Goal: Task Accomplishment & Management: Use online tool/utility

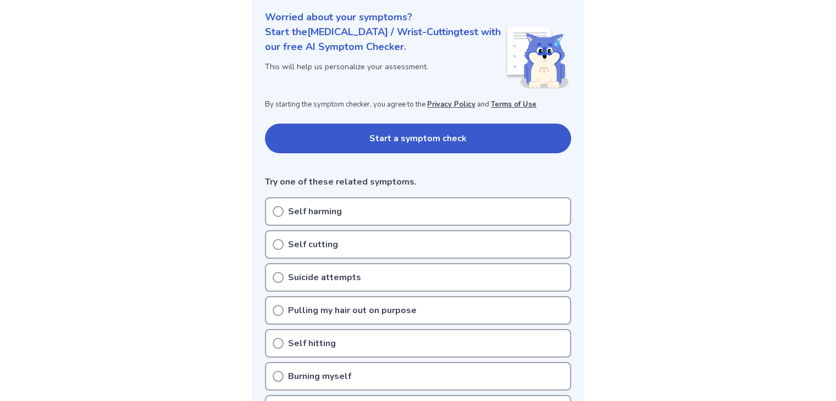
scroll to position [136, 0]
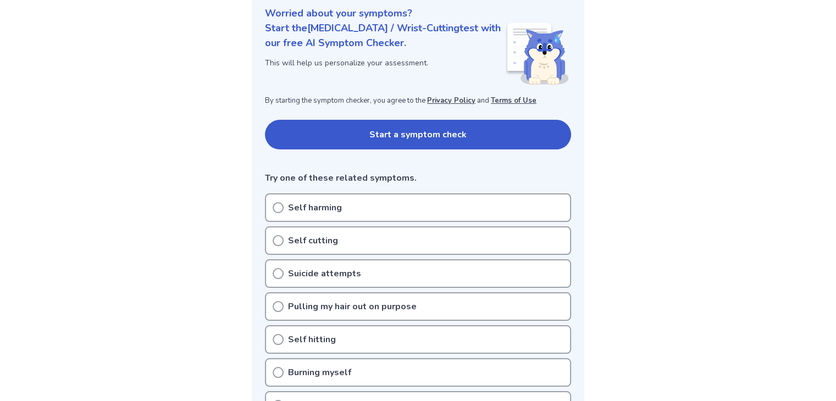
click at [279, 210] on icon at bounding box center [278, 207] width 11 height 11
click at [343, 125] on button "Start a symptom check" at bounding box center [418, 135] width 306 height 30
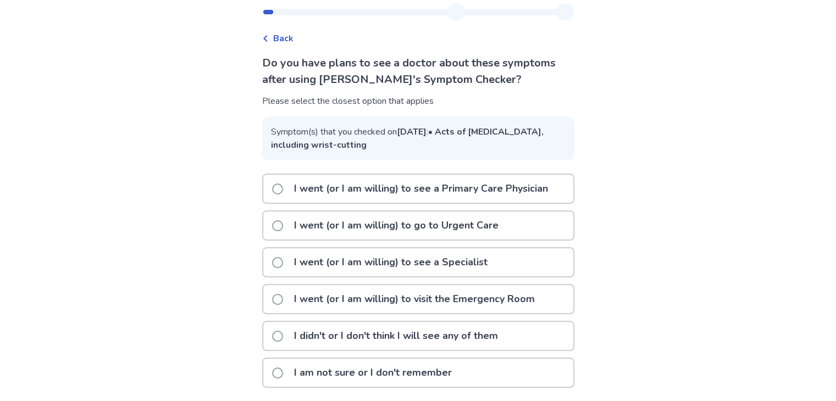
scroll to position [46, 0]
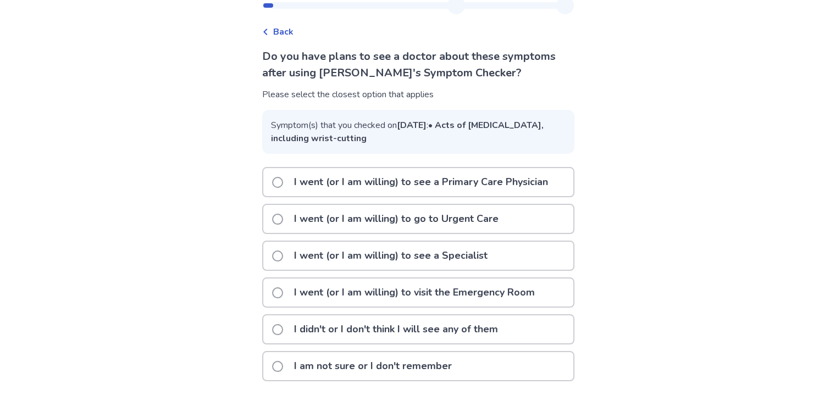
click at [283, 371] on span at bounding box center [277, 366] width 11 height 11
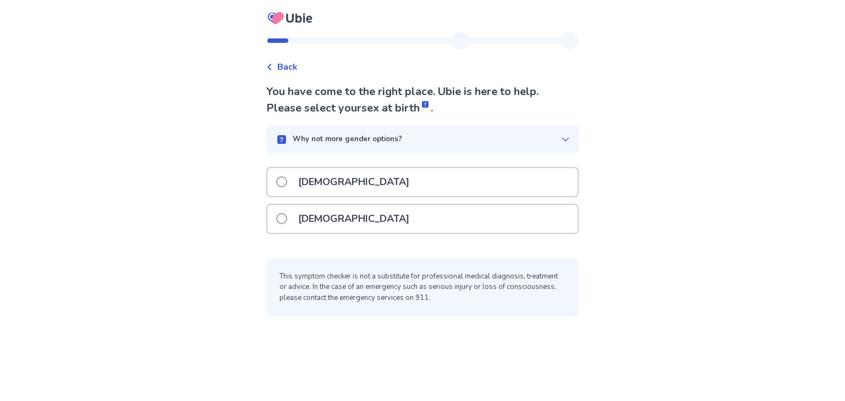
click at [308, 227] on p "[DEMOGRAPHIC_DATA]" at bounding box center [353, 219] width 124 height 28
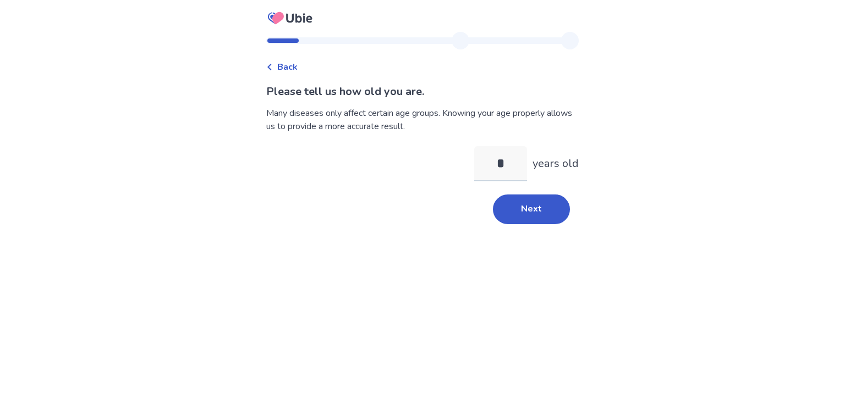
type input "**"
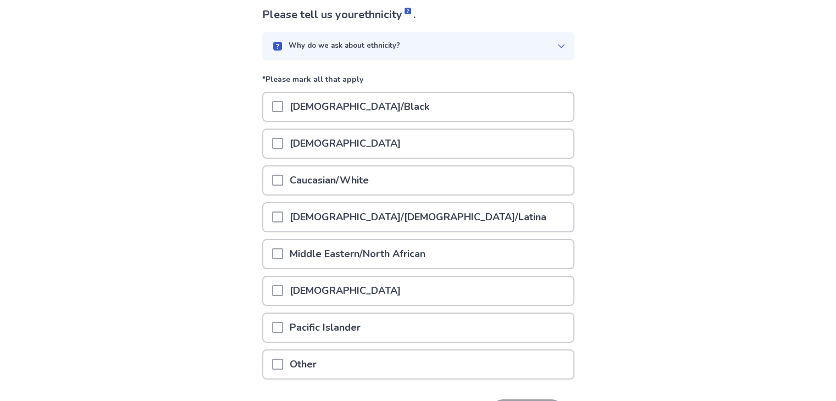
scroll to position [77, 0]
click at [283, 365] on span at bounding box center [277, 364] width 11 height 11
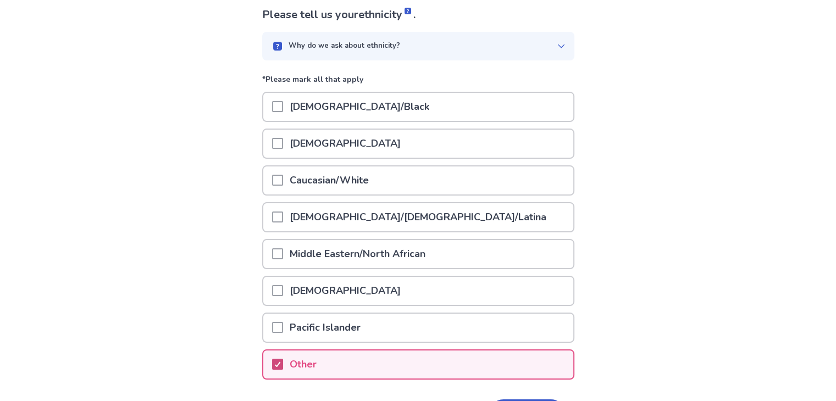
scroll to position [150, 0]
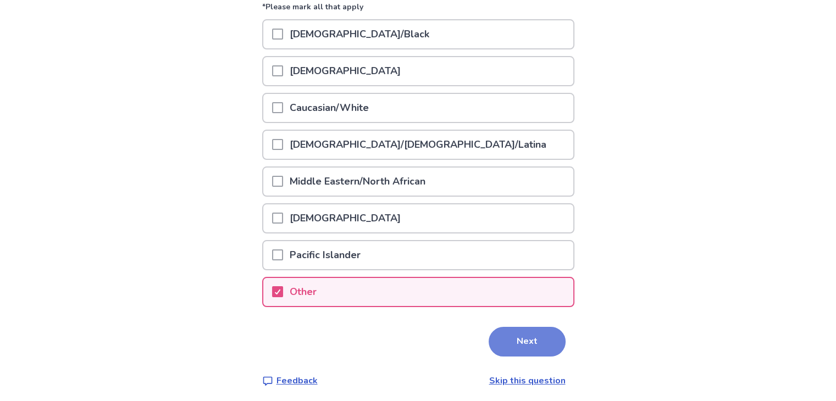
click at [518, 337] on button "Next" at bounding box center [527, 342] width 77 height 30
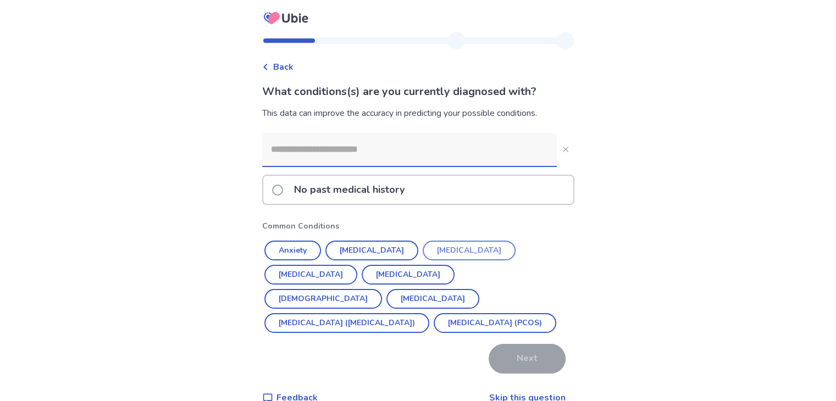
click at [439, 247] on button "[MEDICAL_DATA]" at bounding box center [469, 251] width 93 height 20
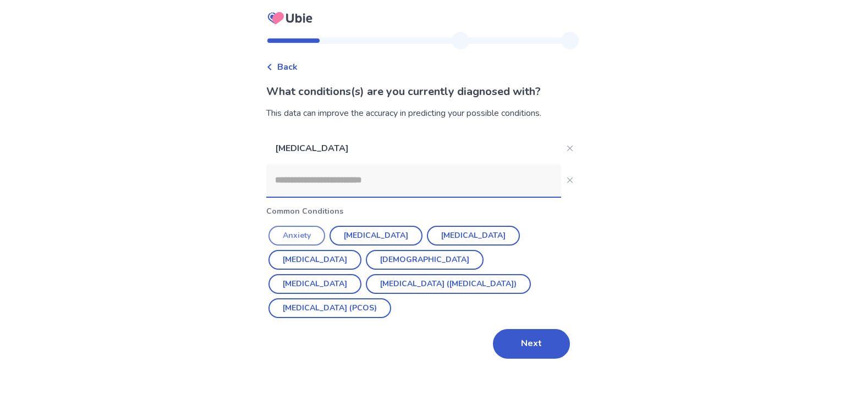
click at [306, 236] on button "Anxiety" at bounding box center [296, 236] width 57 height 20
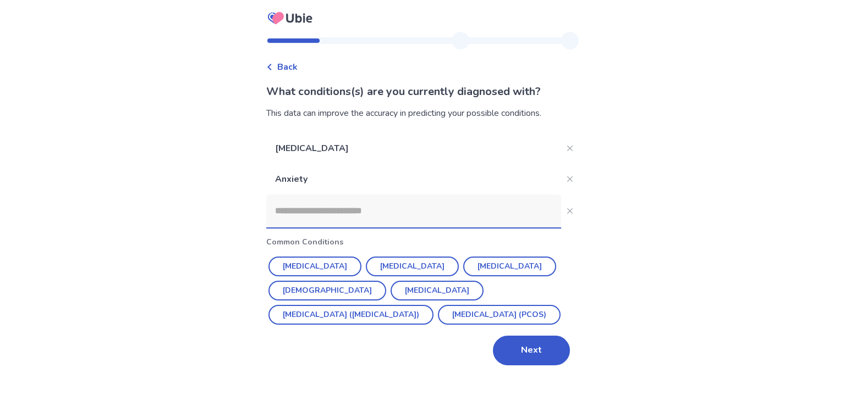
click at [383, 208] on input at bounding box center [413, 211] width 295 height 33
type input "*"
click at [533, 348] on button "Next" at bounding box center [531, 351] width 77 height 30
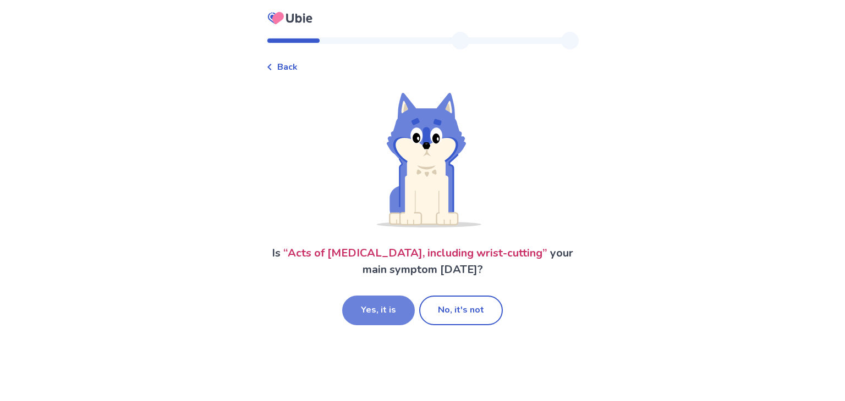
click at [379, 309] on button "Yes, it is" at bounding box center [378, 311] width 73 height 30
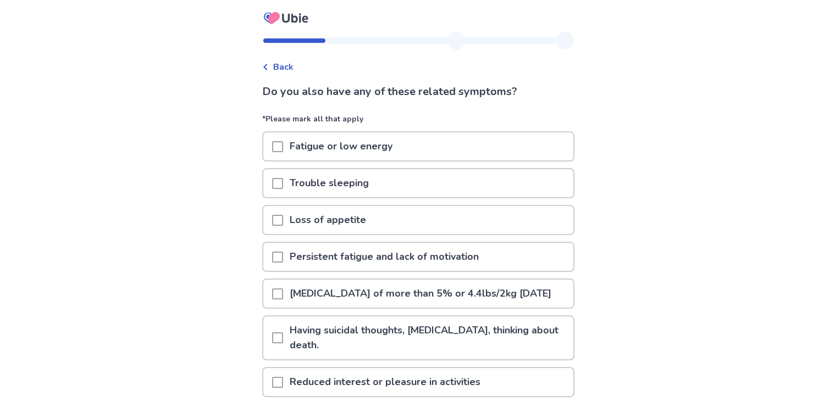
click at [278, 217] on span at bounding box center [277, 220] width 11 height 11
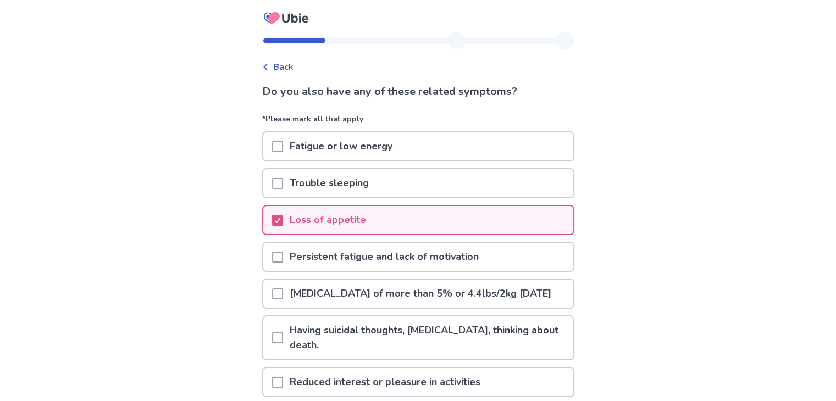
click at [283, 183] on span at bounding box center [277, 183] width 11 height 11
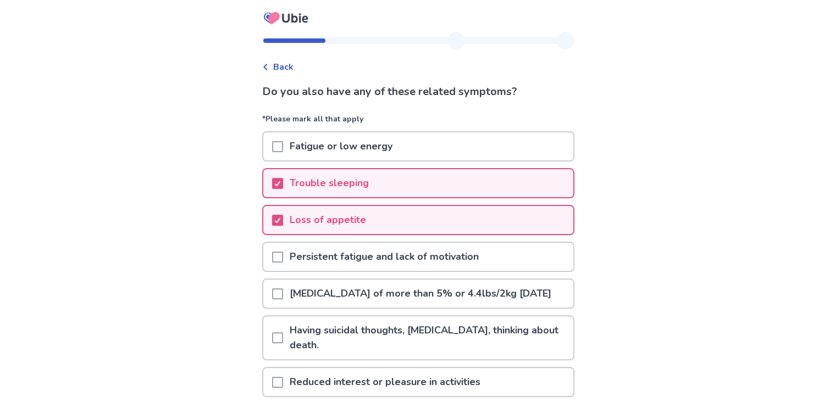
click at [280, 144] on span at bounding box center [277, 146] width 11 height 11
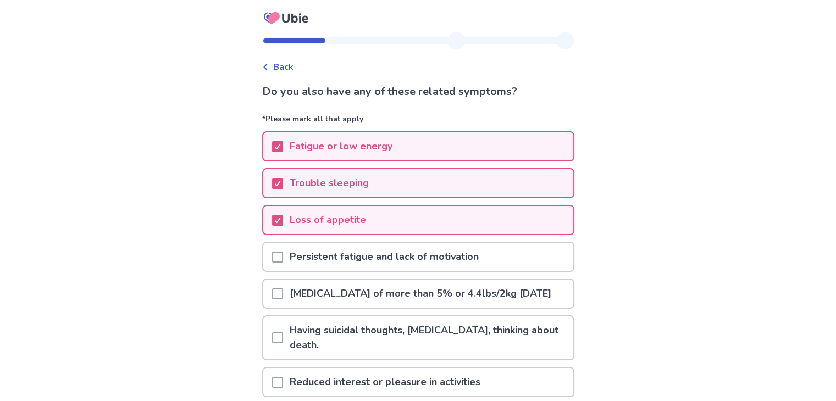
click at [283, 252] on span at bounding box center [277, 257] width 11 height 11
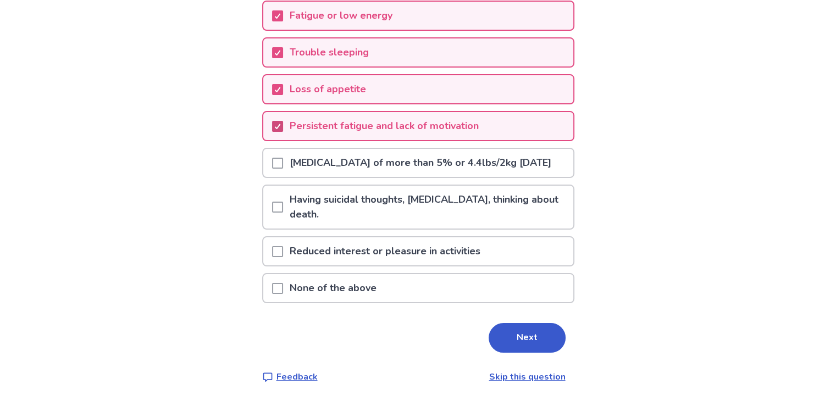
scroll to position [135, 0]
click at [282, 212] on span at bounding box center [277, 207] width 11 height 11
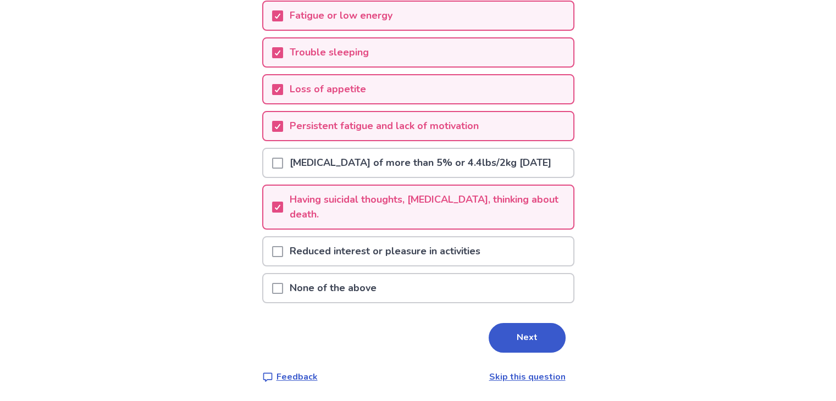
click at [283, 254] on span at bounding box center [277, 251] width 11 height 11
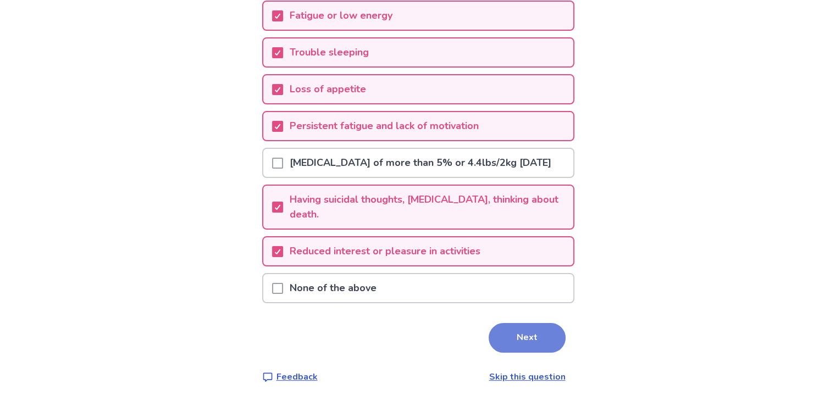
click at [498, 345] on button "Next" at bounding box center [527, 338] width 77 height 30
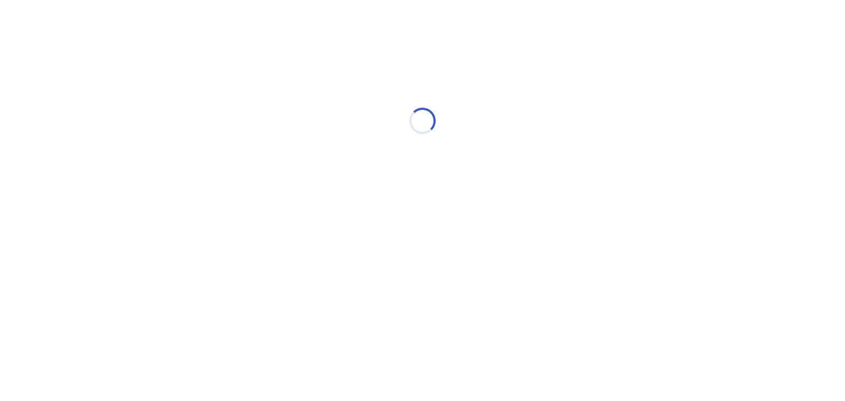
select select "*"
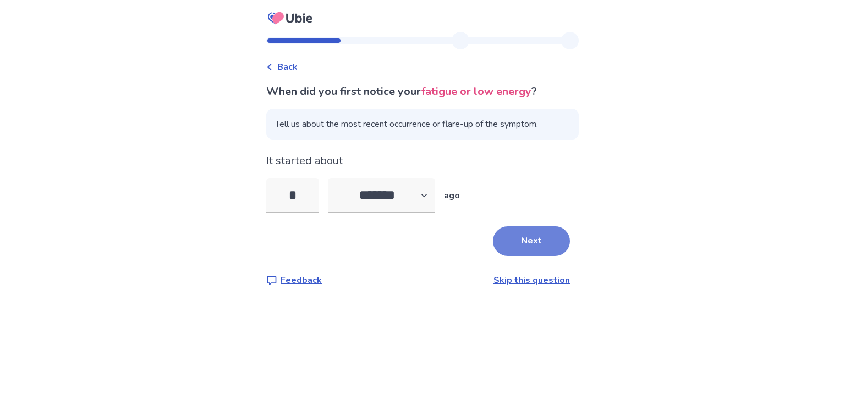
type input "*"
click at [502, 245] on button "Next" at bounding box center [531, 242] width 77 height 30
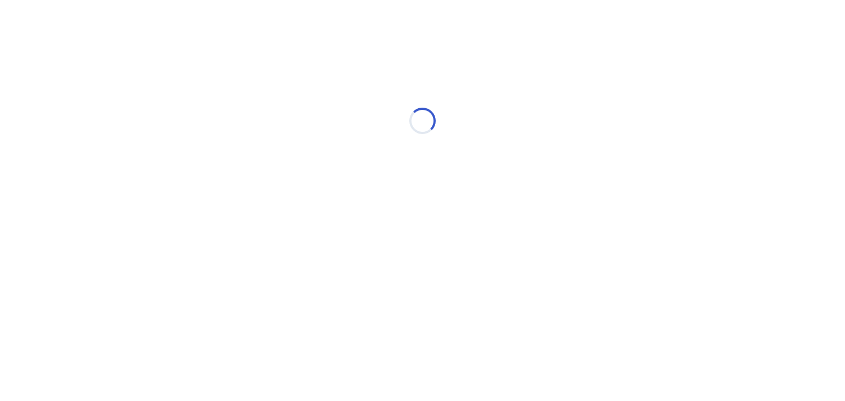
select select "*"
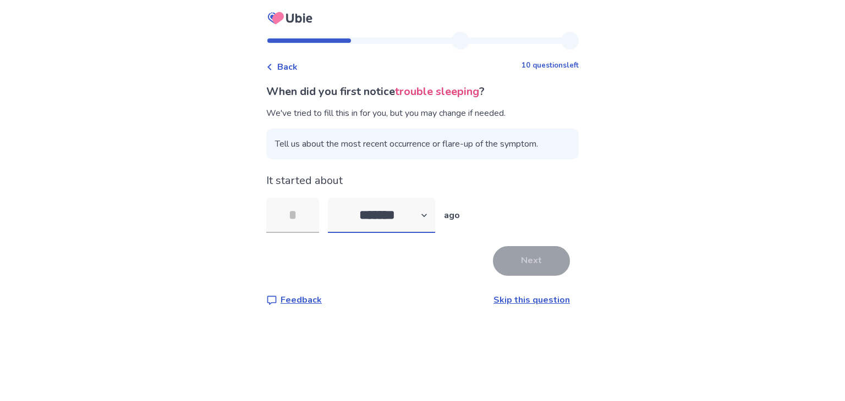
click at [406, 223] on select "******* ****** ******* ******** *******" at bounding box center [381, 215] width 107 height 35
select select "*"
click at [334, 198] on select "******* ****** ******* ******** *******" at bounding box center [381, 215] width 107 height 35
click at [301, 223] on input "tel" at bounding box center [292, 215] width 53 height 35
type input "*"
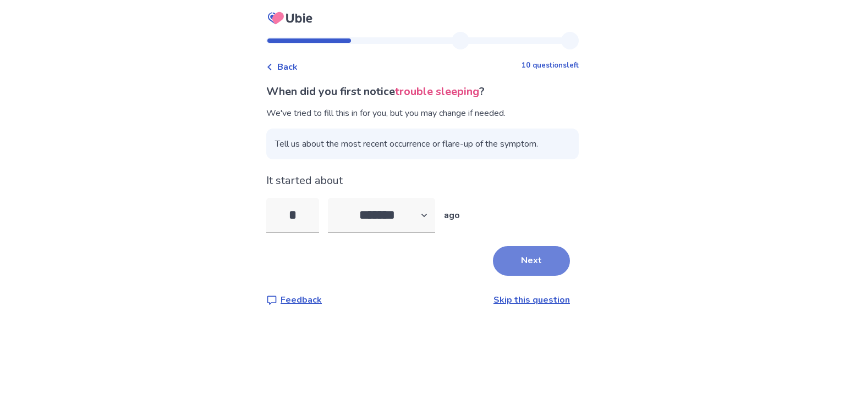
click at [530, 260] on button "Next" at bounding box center [531, 261] width 77 height 30
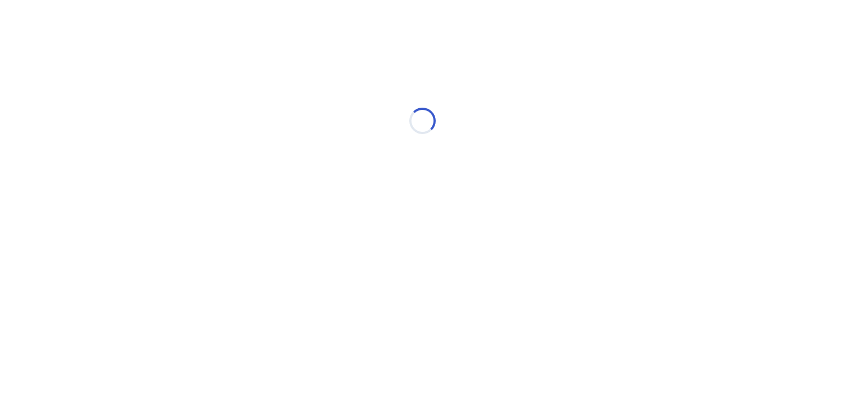
select select "*"
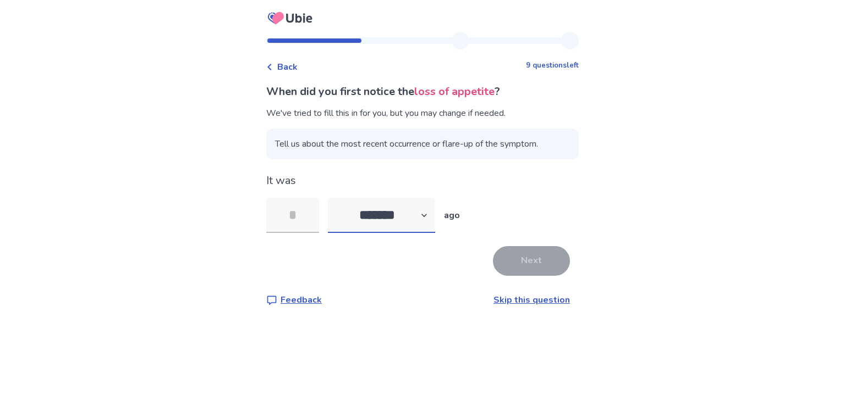
click at [371, 223] on select "******* ****** ******* ******** *******" at bounding box center [381, 215] width 107 height 35
select select "*"
click at [334, 198] on select "******* ****** ******* ******** *******" at bounding box center [381, 215] width 107 height 35
click at [293, 213] on input "tel" at bounding box center [292, 215] width 53 height 35
type input "*"
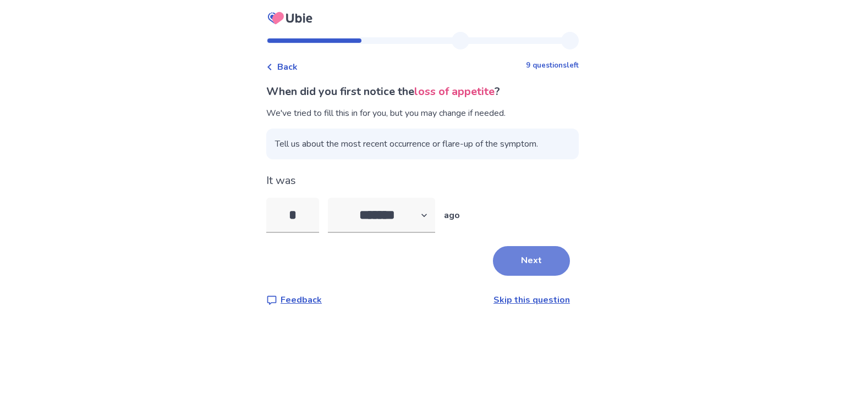
click at [516, 261] on button "Next" at bounding box center [531, 261] width 77 height 30
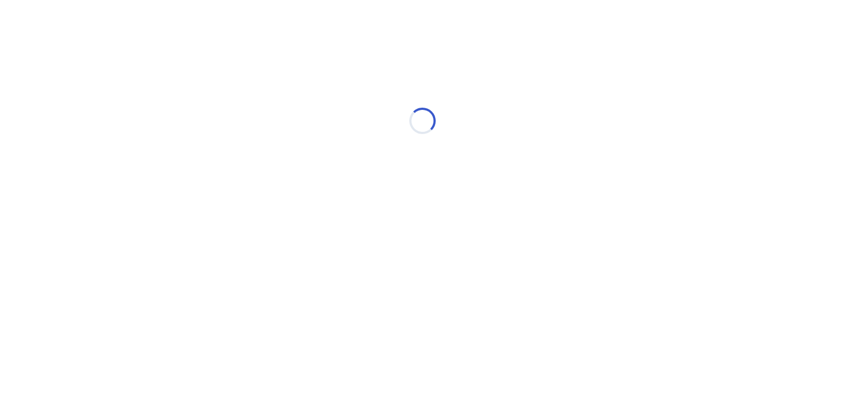
select select "*"
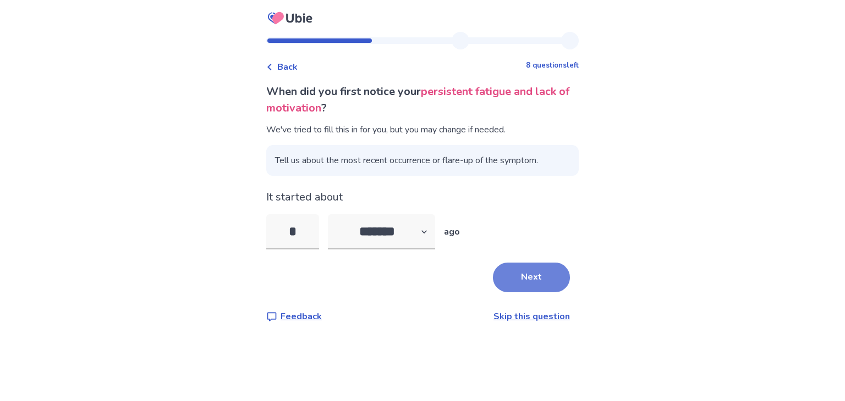
type input "*"
click at [512, 274] on button "Next" at bounding box center [531, 278] width 77 height 30
click at [319, 234] on input "*" at bounding box center [292, 231] width 53 height 35
click at [400, 241] on select "******* ****** ******* ******** *******" at bounding box center [381, 231] width 107 height 35
select select "*"
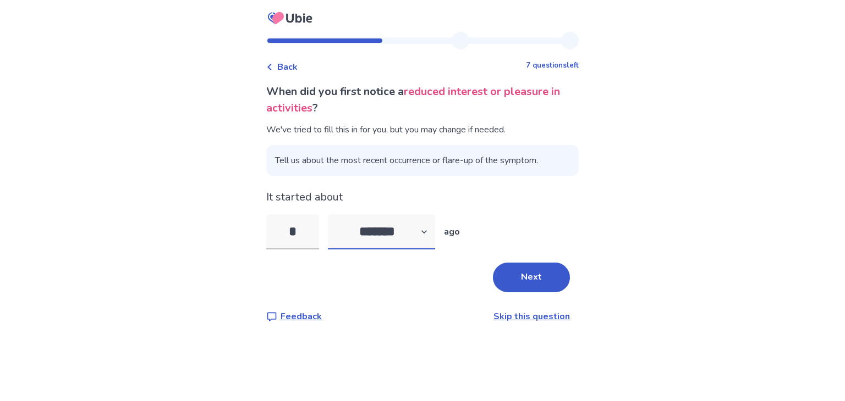
click at [334, 214] on select "******* ****** ******* ******** *******" at bounding box center [381, 231] width 107 height 35
click at [523, 276] on button "Next" at bounding box center [531, 278] width 77 height 30
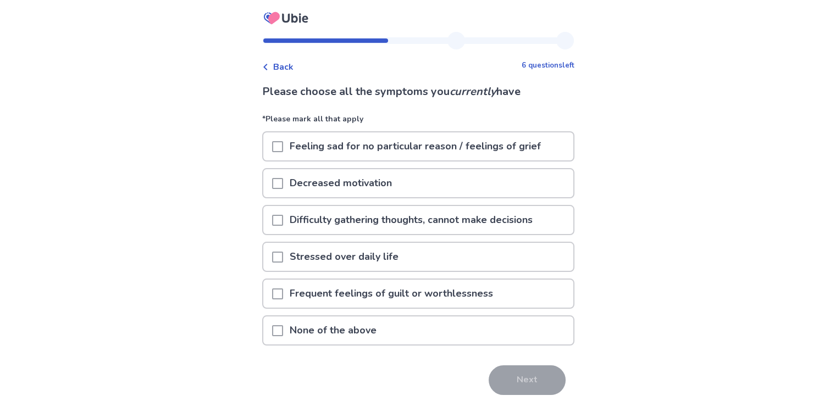
click at [281, 153] on div at bounding box center [277, 147] width 11 height 28
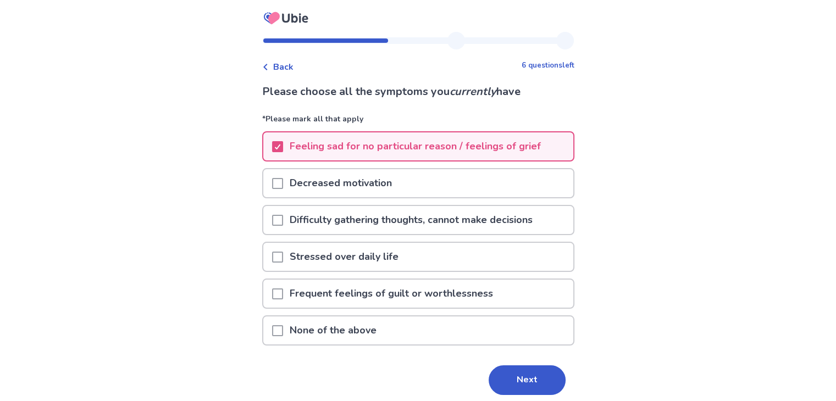
click at [276, 188] on div "Decreased motivation" at bounding box center [418, 183] width 310 height 28
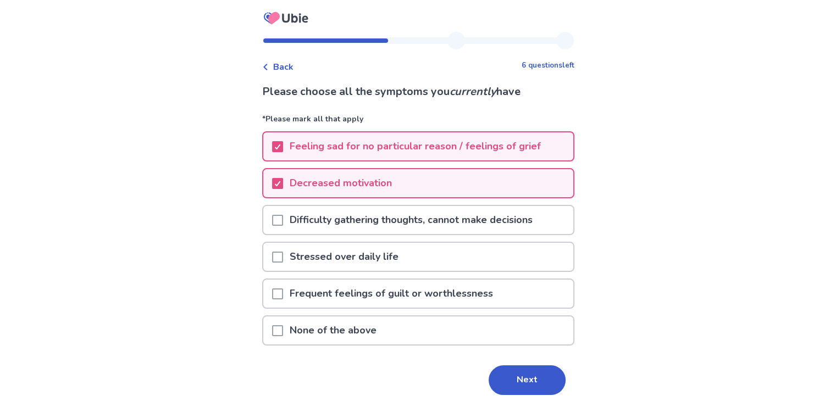
click at [282, 218] on span at bounding box center [277, 220] width 11 height 11
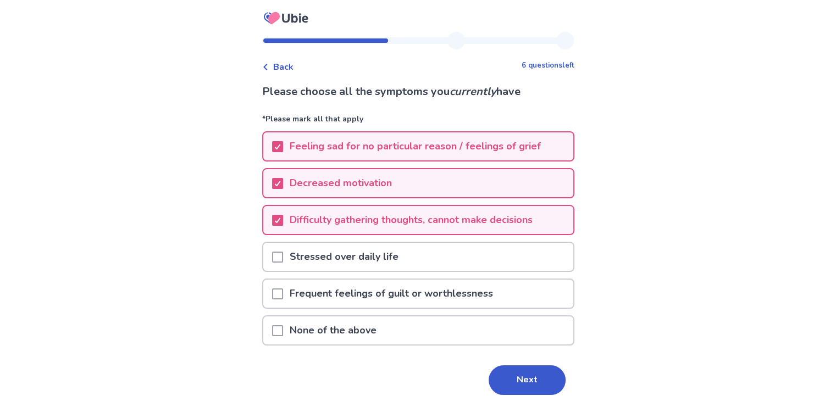
click at [281, 293] on span at bounding box center [277, 294] width 11 height 11
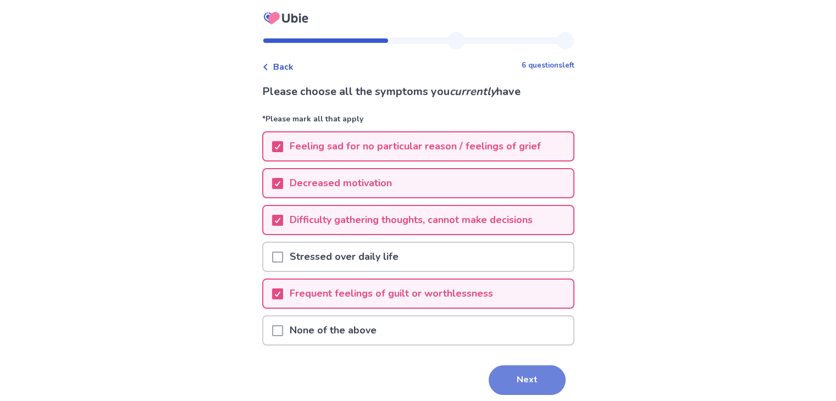
click at [516, 375] on button "Next" at bounding box center [527, 381] width 77 height 30
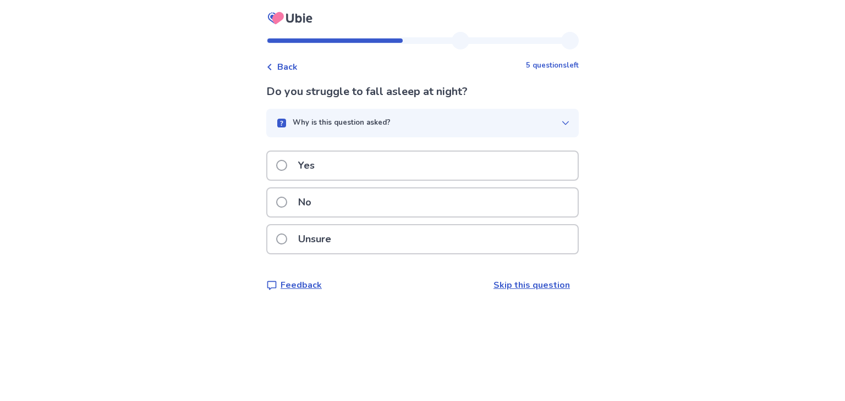
click at [287, 168] on span at bounding box center [281, 165] width 11 height 11
click at [294, 169] on label "Yes" at bounding box center [298, 166] width 45 height 28
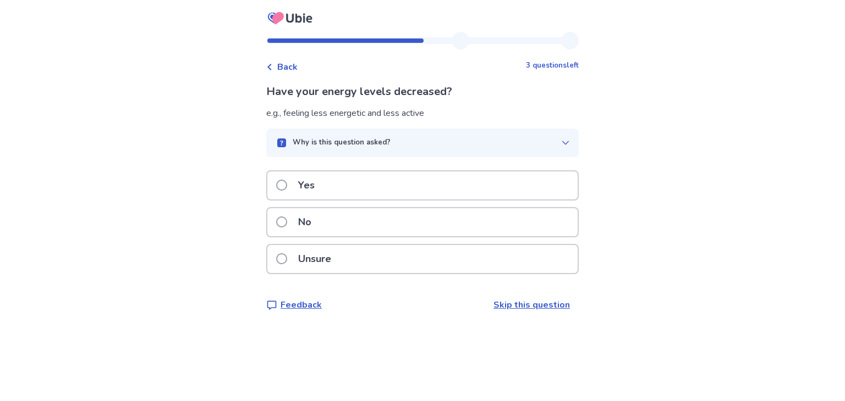
click at [283, 185] on span at bounding box center [281, 185] width 11 height 11
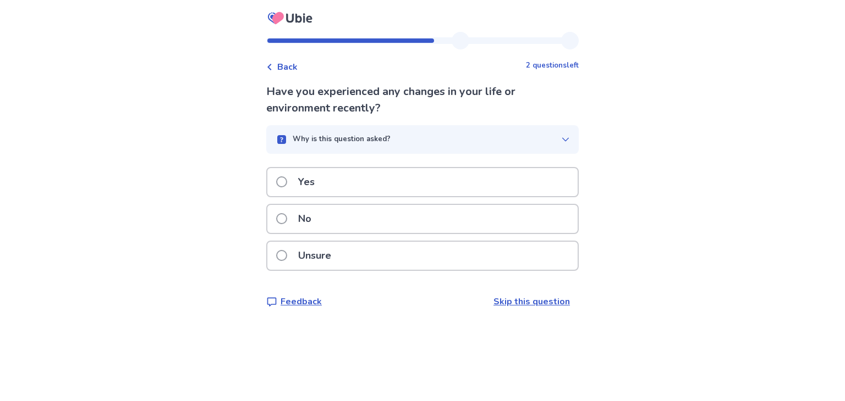
click at [287, 181] on span at bounding box center [281, 182] width 11 height 11
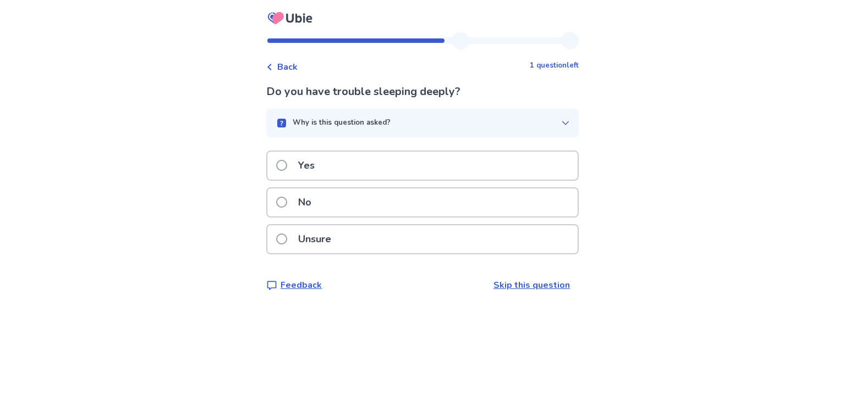
click at [285, 166] on span at bounding box center [281, 165] width 11 height 11
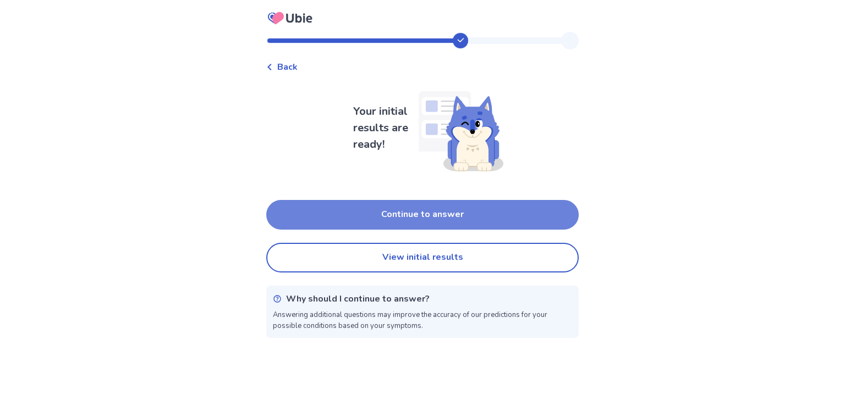
click at [363, 214] on button "Continue to answer" at bounding box center [422, 215] width 312 height 30
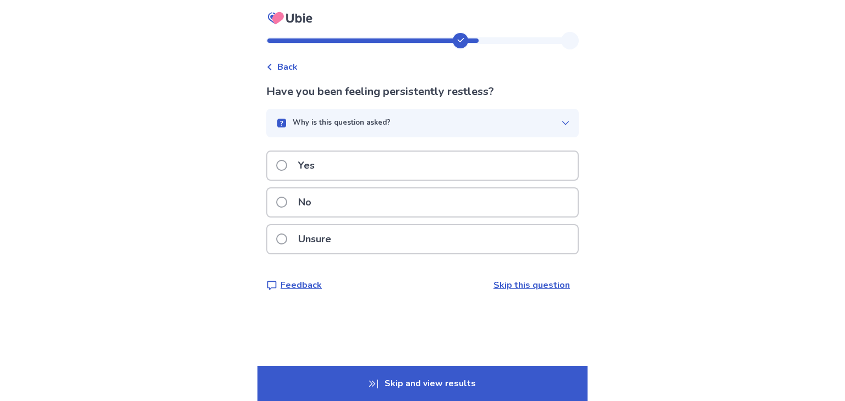
click at [287, 164] on span at bounding box center [281, 165] width 11 height 11
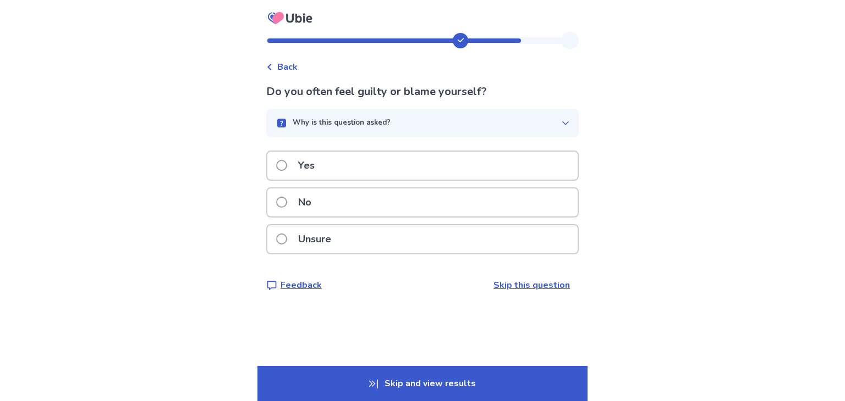
click at [287, 164] on span at bounding box center [281, 165] width 11 height 11
click at [287, 208] on span at bounding box center [281, 202] width 11 height 11
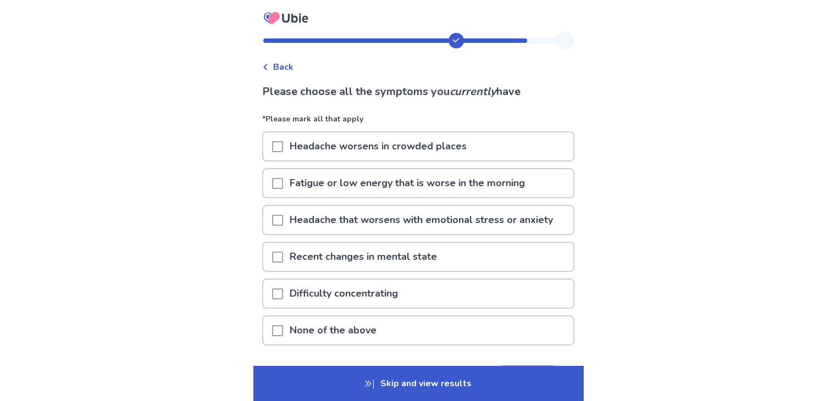
click at [283, 146] on span at bounding box center [277, 146] width 11 height 11
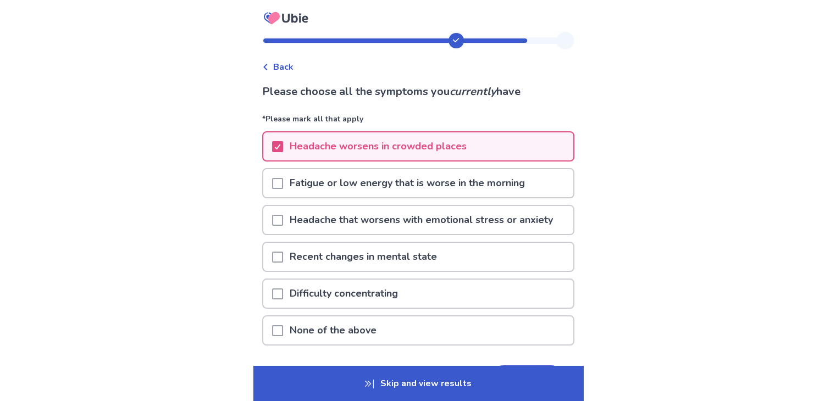
click at [283, 210] on div at bounding box center [277, 220] width 11 height 28
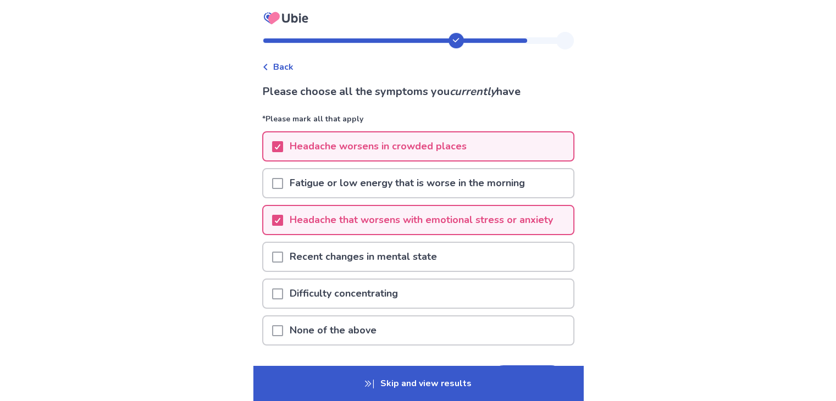
click at [283, 290] on span at bounding box center [277, 294] width 11 height 11
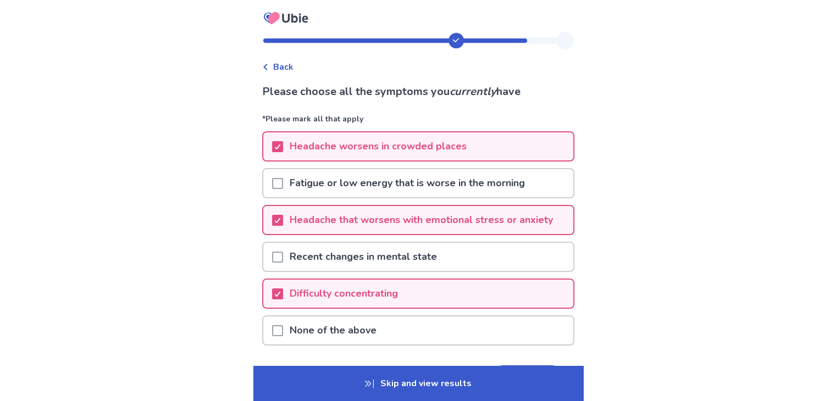
click at [278, 254] on span at bounding box center [277, 257] width 11 height 11
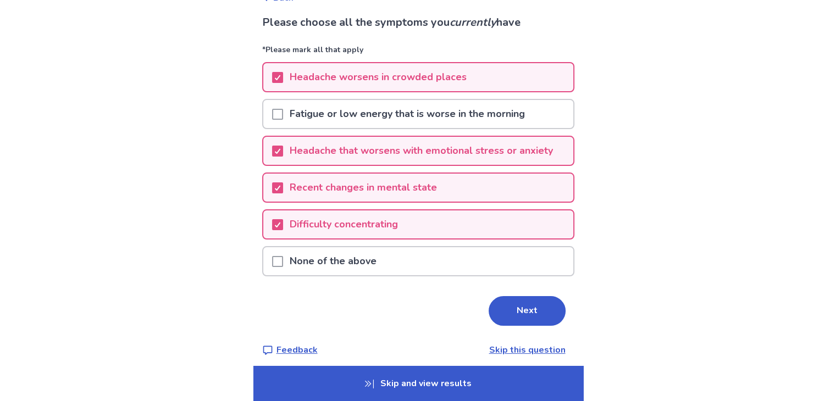
scroll to position [75, 0]
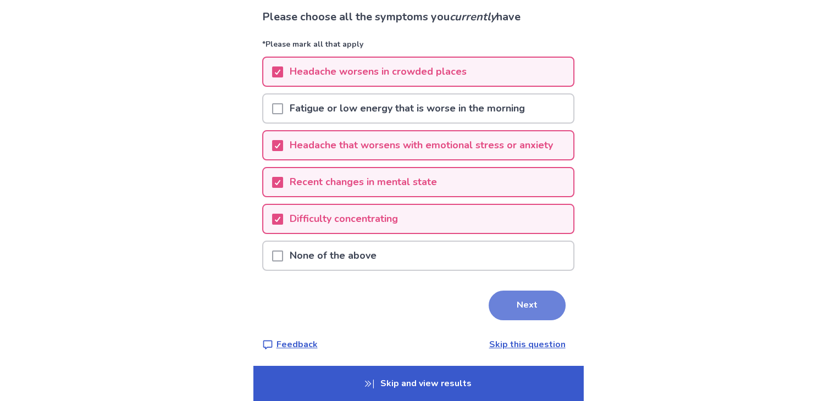
click at [525, 302] on button "Next" at bounding box center [527, 306] width 77 height 30
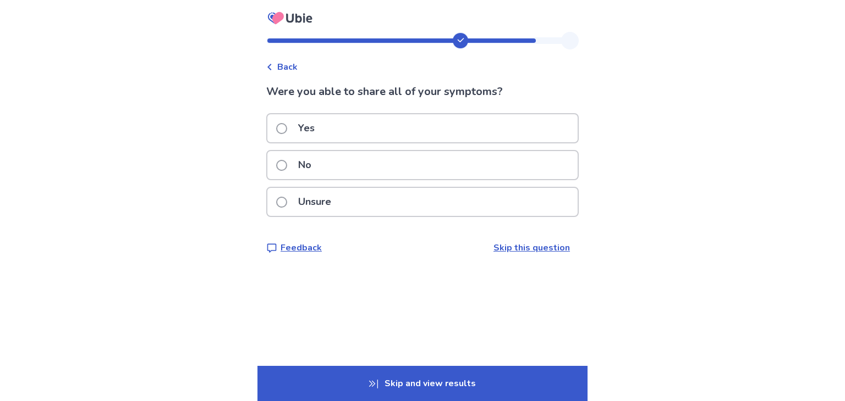
click at [297, 167] on label "No" at bounding box center [297, 165] width 42 height 28
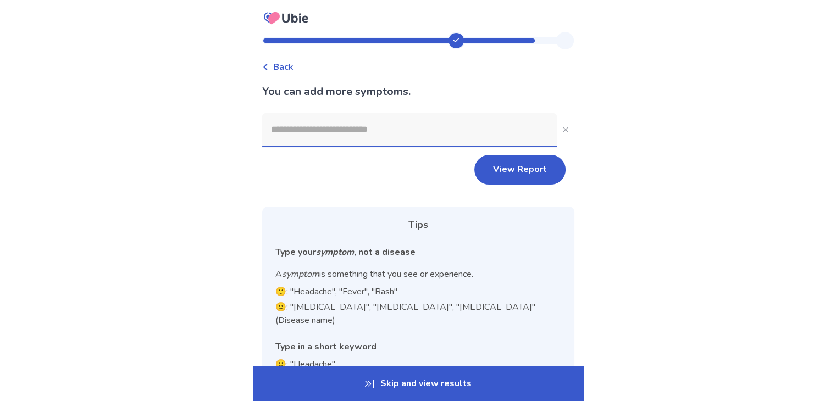
click at [311, 135] on input at bounding box center [409, 129] width 295 height 33
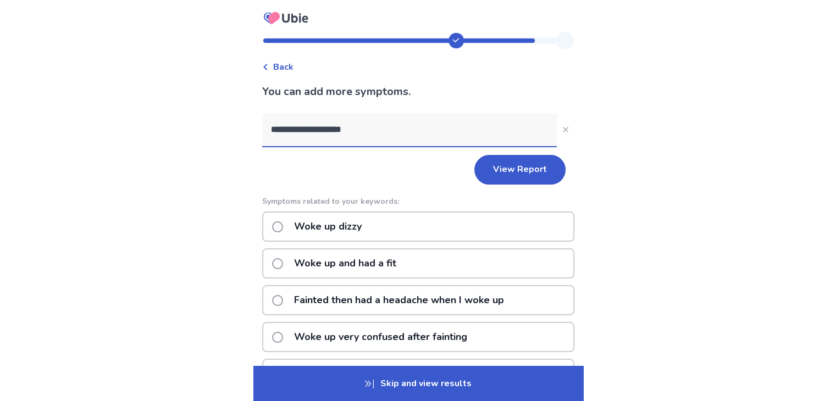
type input "**********"
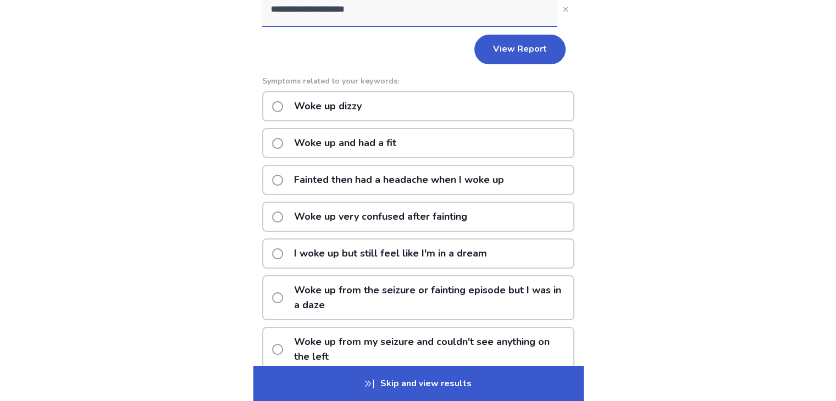
scroll to position [129, 0]
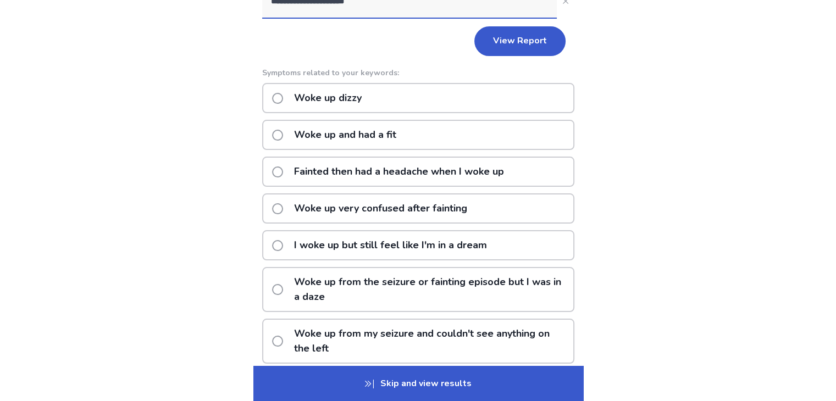
click at [401, 274] on p "Woke up from the seizure or fainting episode but I was in a daze" at bounding box center [431, 289] width 286 height 43
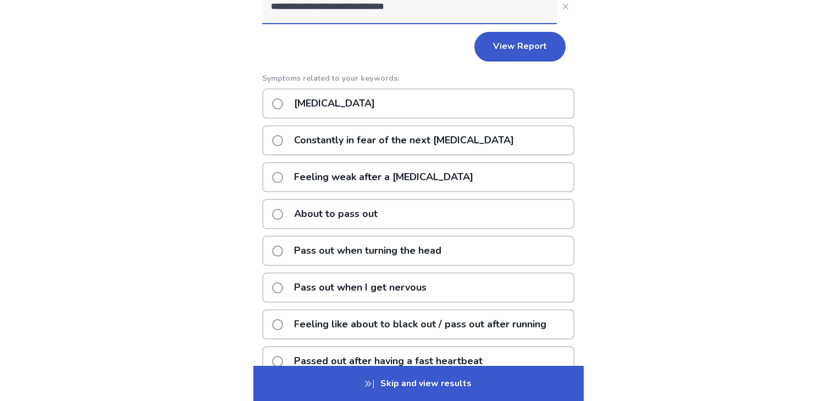
scroll to position [153, 0]
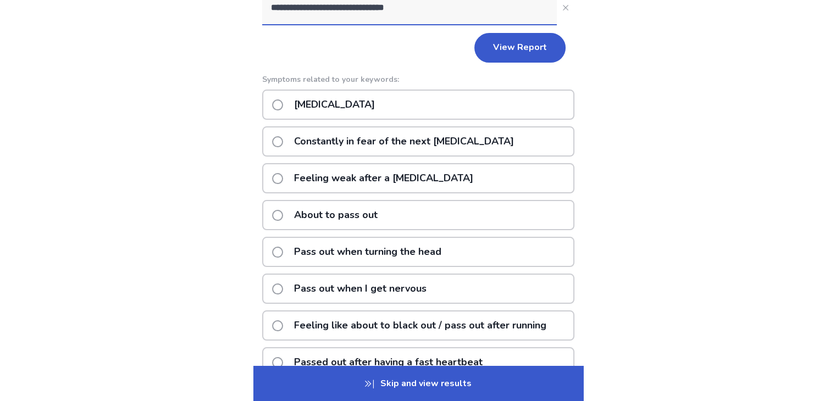
type input "**********"
click at [290, 105] on label "[MEDICAL_DATA]" at bounding box center [326, 105] width 109 height 28
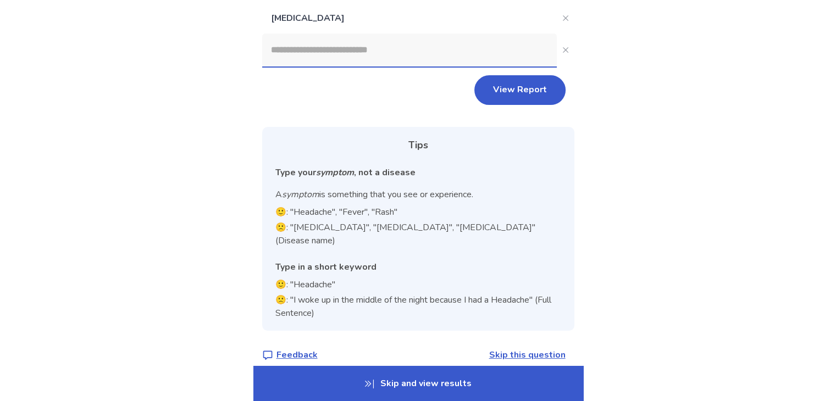
click at [328, 62] on input at bounding box center [409, 50] width 295 height 33
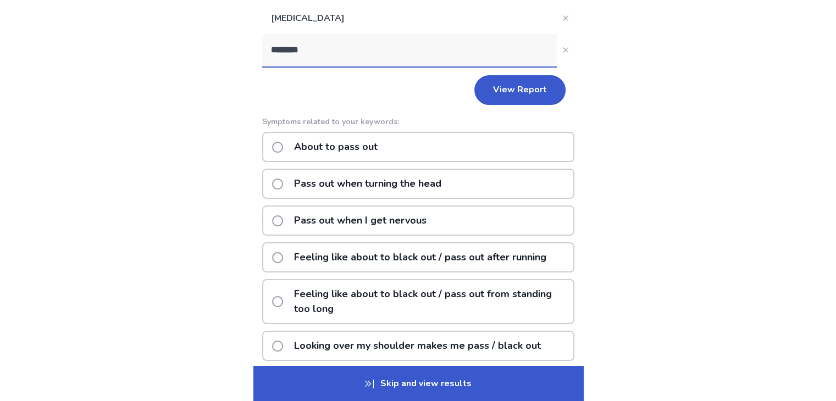
type input "********"
click at [280, 219] on span at bounding box center [277, 221] width 11 height 11
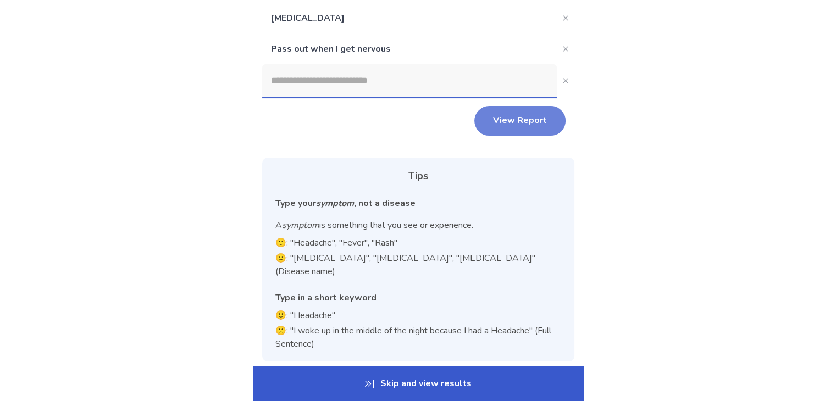
click at [507, 118] on button "View Report" at bounding box center [520, 121] width 91 height 30
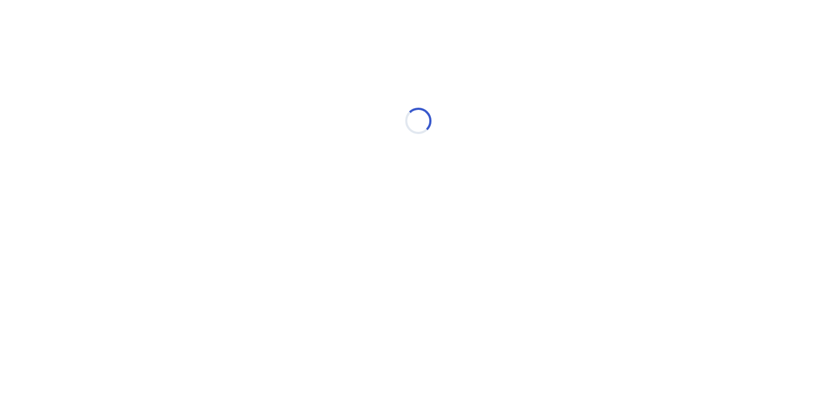
scroll to position [0, 0]
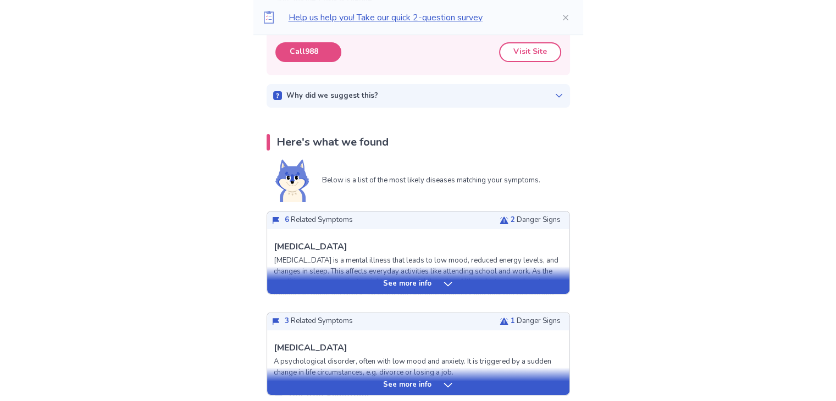
scroll to position [236, 0]
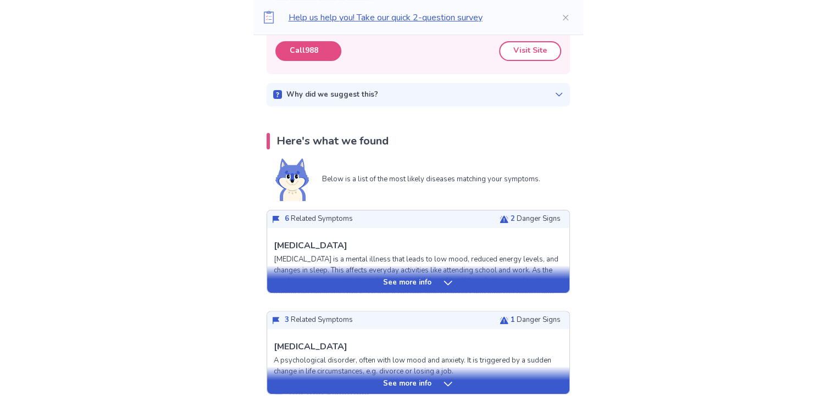
click at [353, 279] on div "See more info" at bounding box center [418, 283] width 302 height 11
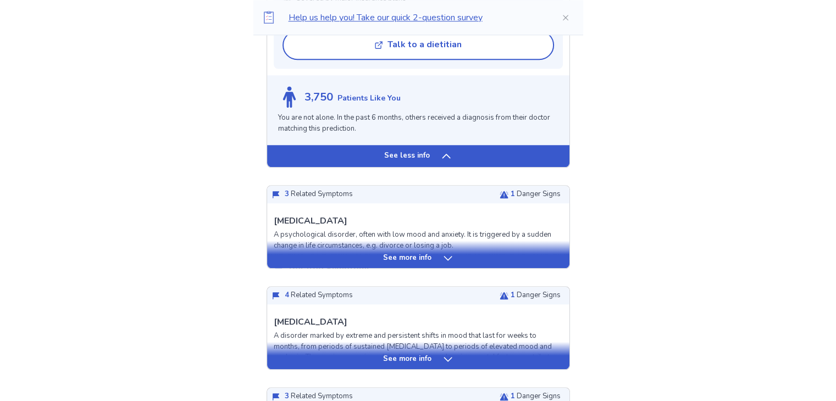
scroll to position [1091, 0]
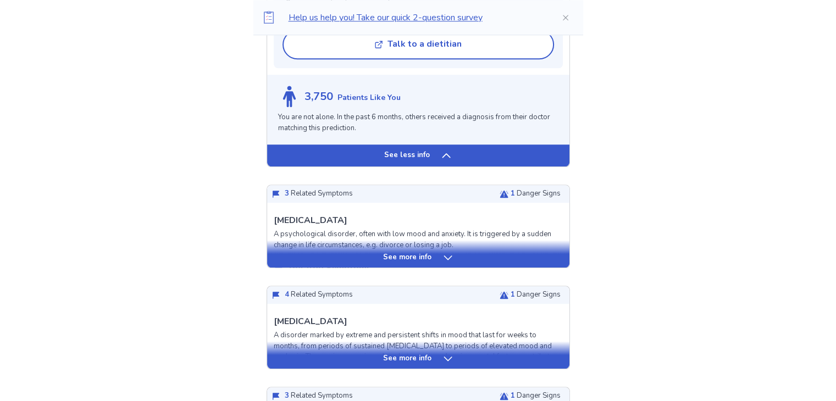
click at [321, 254] on div "See more info" at bounding box center [418, 257] width 302 height 11
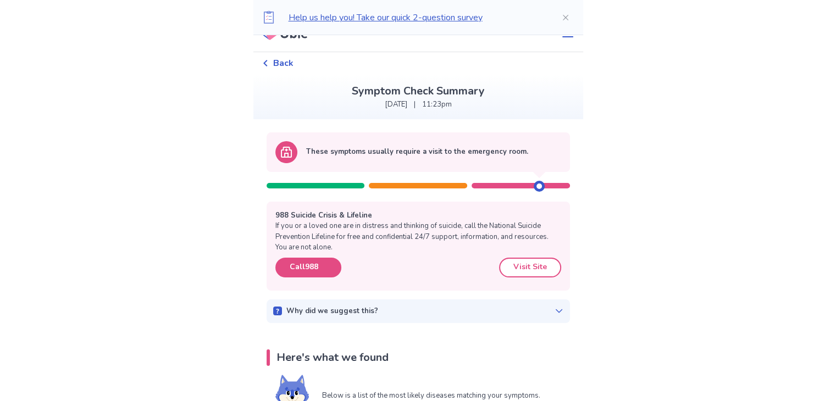
scroll to position [11, 0]
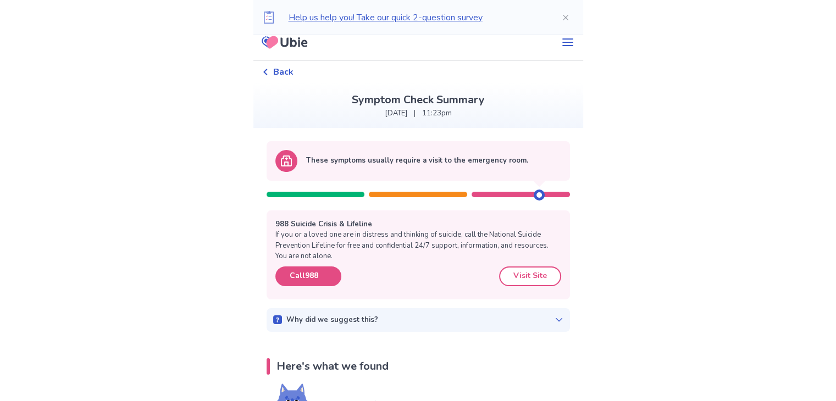
click at [277, 71] on div "Back" at bounding box center [277, 71] width 31 height 13
